Goal: Task Accomplishment & Management: Use online tool/utility

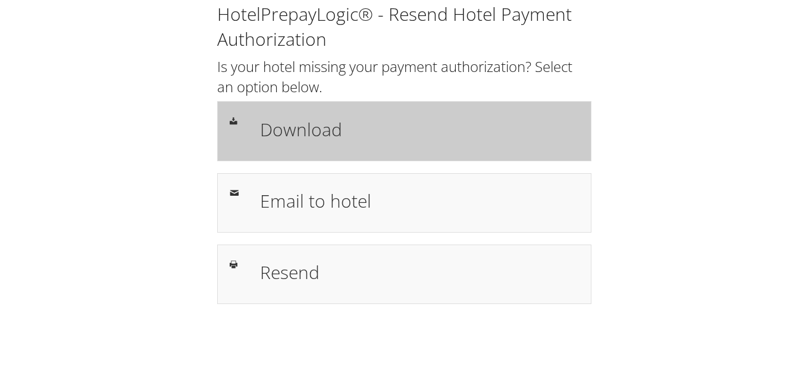
click at [317, 130] on h1 "Download" at bounding box center [419, 129] width 319 height 27
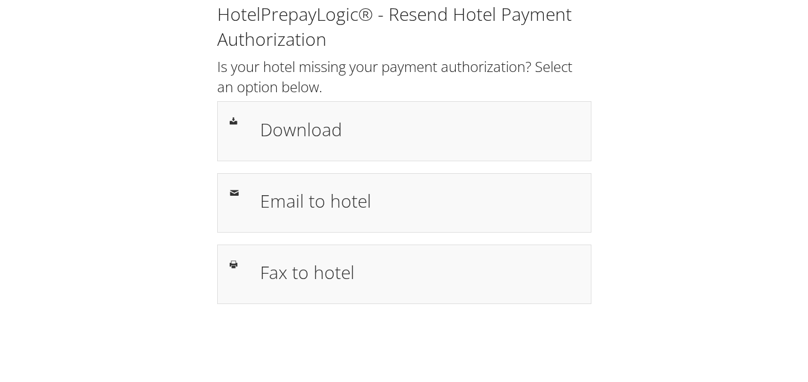
click at [306, 130] on h1 "Download" at bounding box center [419, 129] width 319 height 27
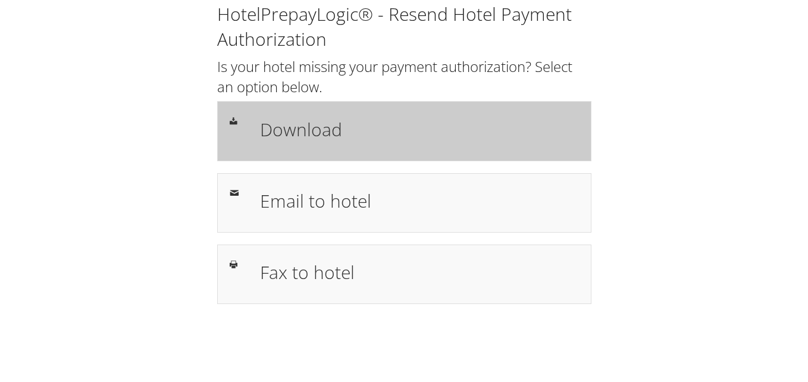
click at [320, 130] on h1 "Download" at bounding box center [419, 129] width 319 height 27
click at [314, 128] on h1 "Download" at bounding box center [419, 129] width 319 height 27
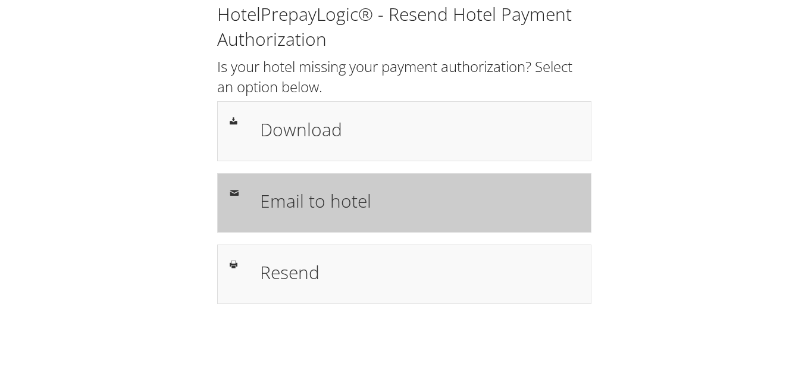
click at [299, 202] on h1 "Email to hotel" at bounding box center [419, 200] width 319 height 27
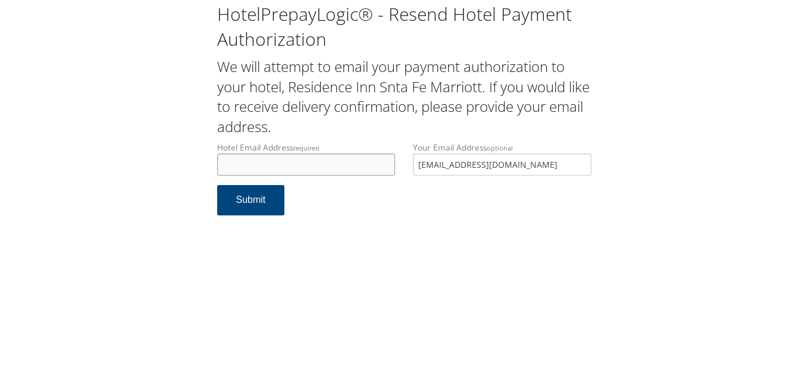
click at [302, 157] on input "Hotel Email Address required" at bounding box center [306, 164] width 178 height 22
paste input "josh.e.gomez@marriott.com"
type input "josh.e.gomez@marriott.com"
click at [260, 203] on button "Submit" at bounding box center [251, 200] width 68 height 30
drag, startPoint x: 340, startPoint y: 167, endPoint x: 0, endPoint y: 121, distance: 342.7
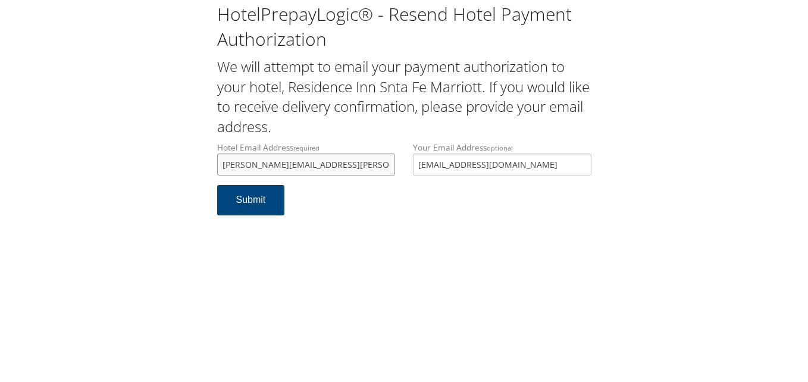
click at [0, 121] on html "HotelPrepayLogic® - Resend Hotel Payment Authorization We will attempt to email…" at bounding box center [404, 191] width 808 height 382
